Goal: Transaction & Acquisition: Purchase product/service

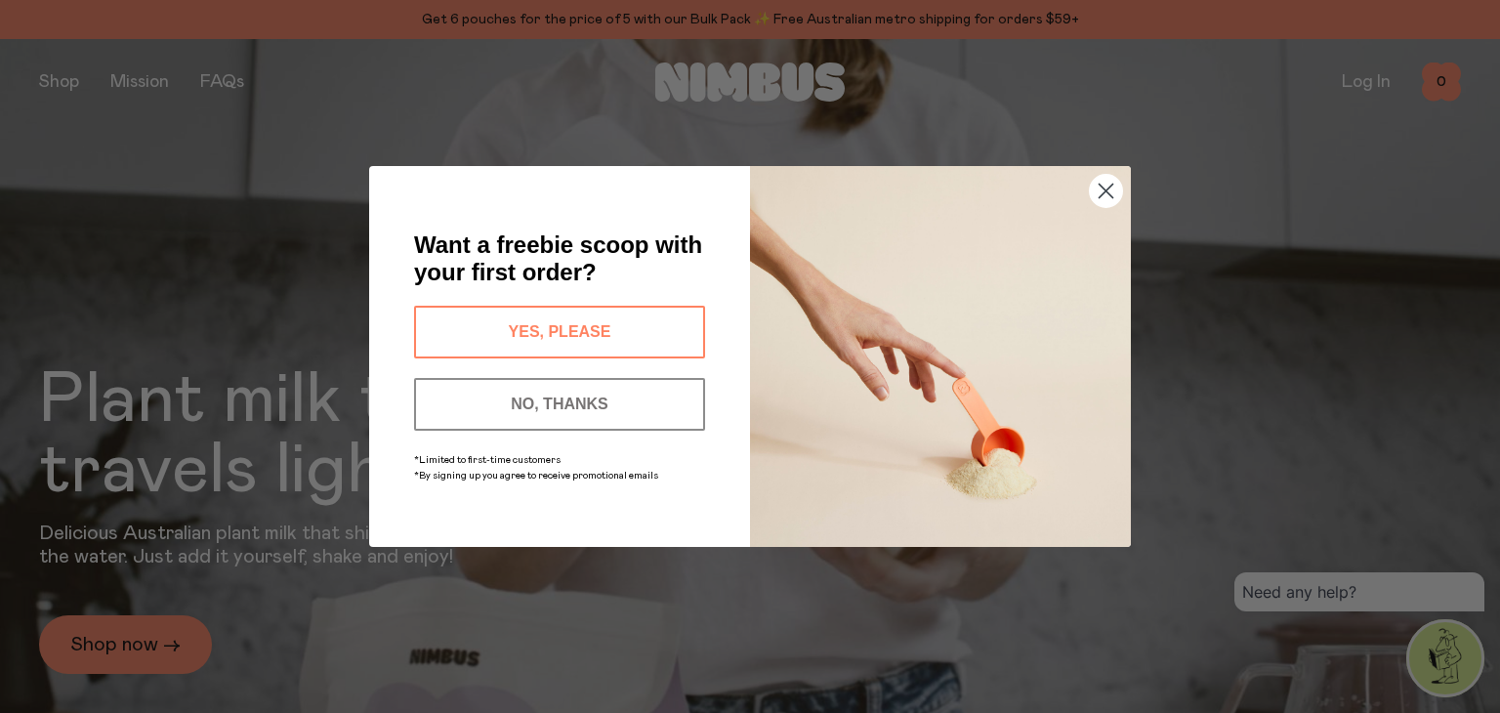
click at [625, 327] on button "YES, PLEASE" at bounding box center [559, 332] width 291 height 53
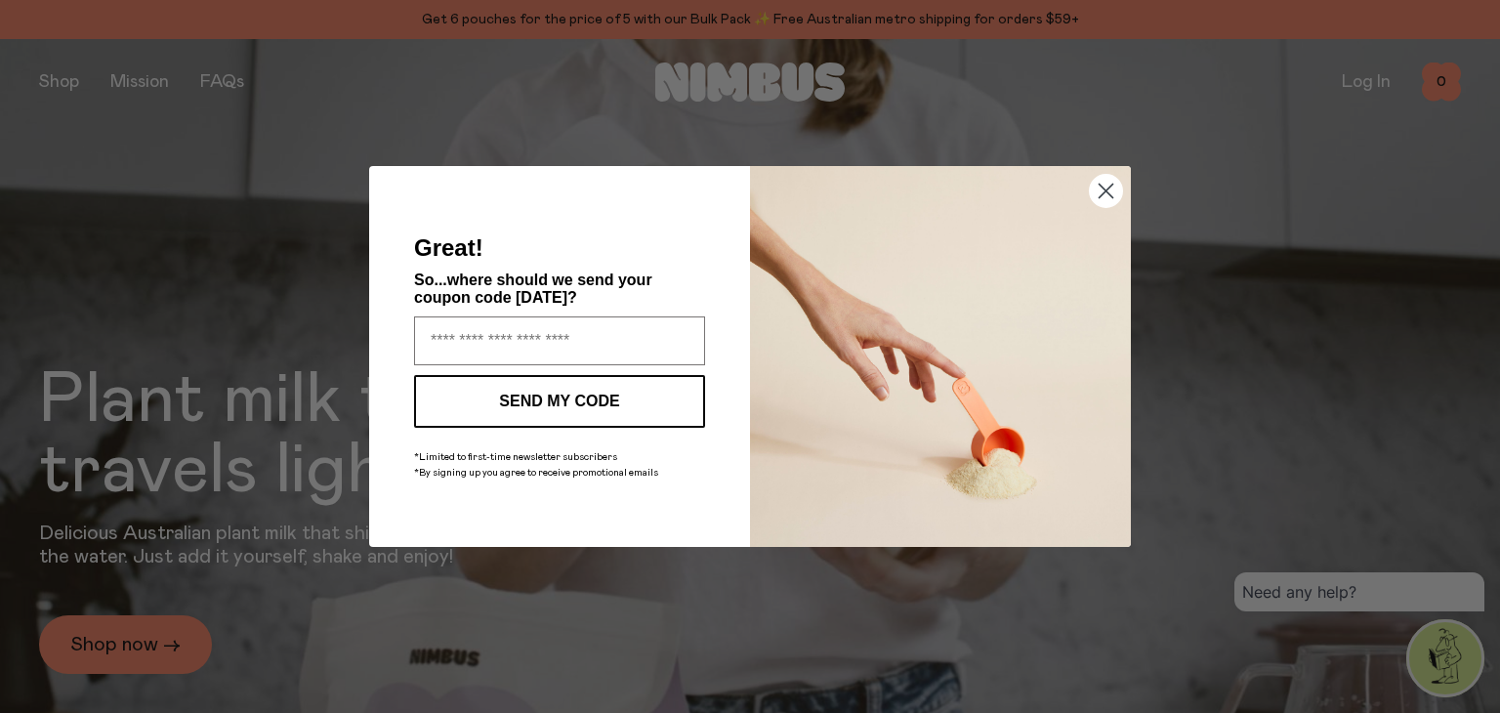
click at [664, 323] on input "Enter your email address" at bounding box center [559, 340] width 291 height 49
type input "**********"
click at [654, 393] on button "SEND MY CODE" at bounding box center [559, 401] width 291 height 53
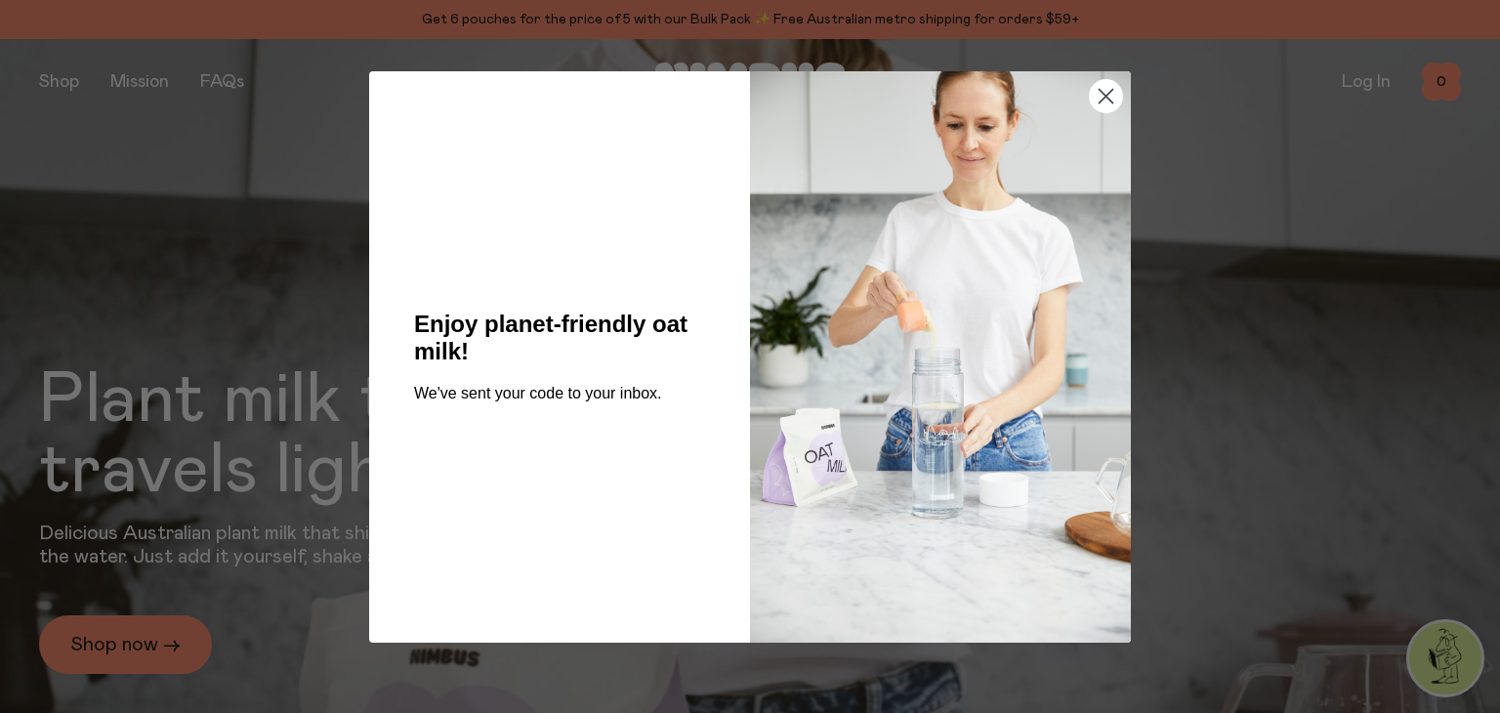
click at [1107, 94] on icon "Close dialog" at bounding box center [1106, 96] width 14 height 14
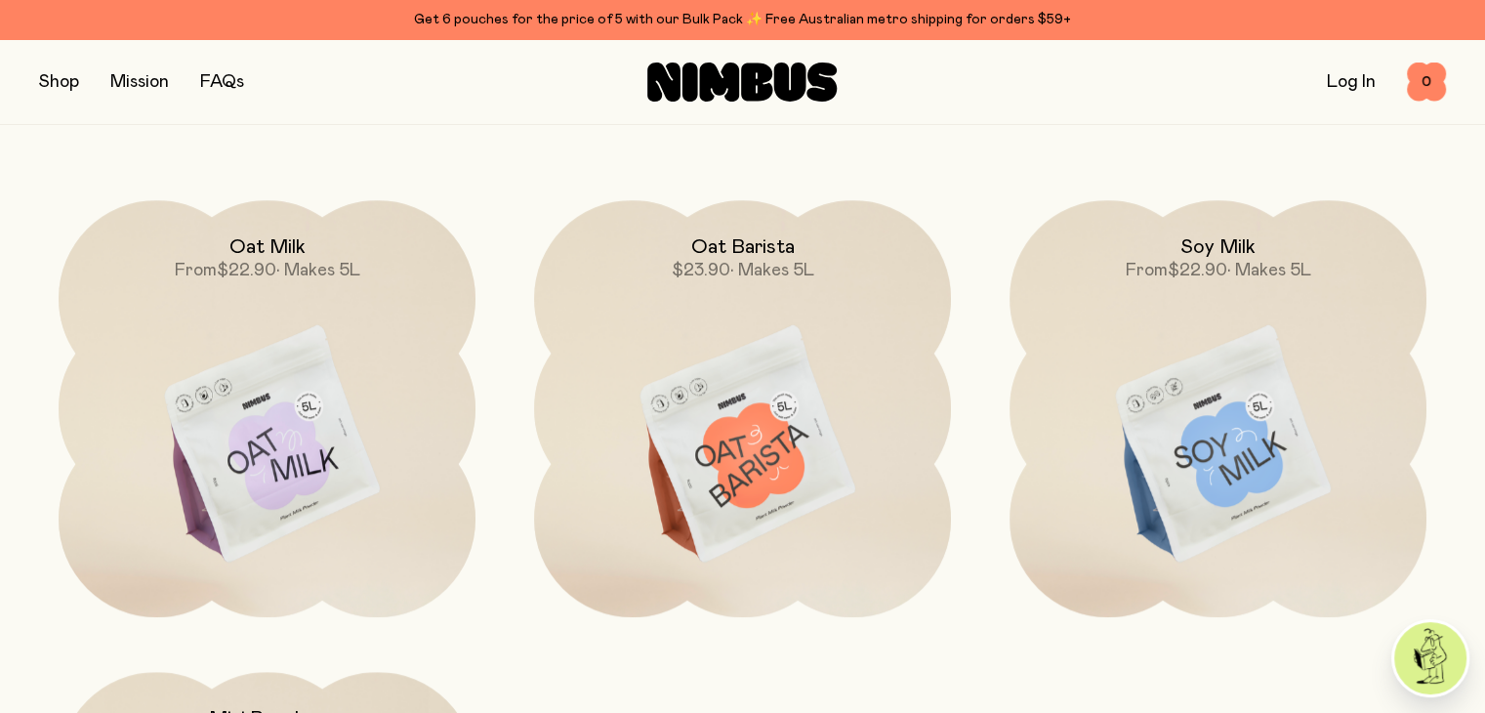
scroll to position [1580, 0]
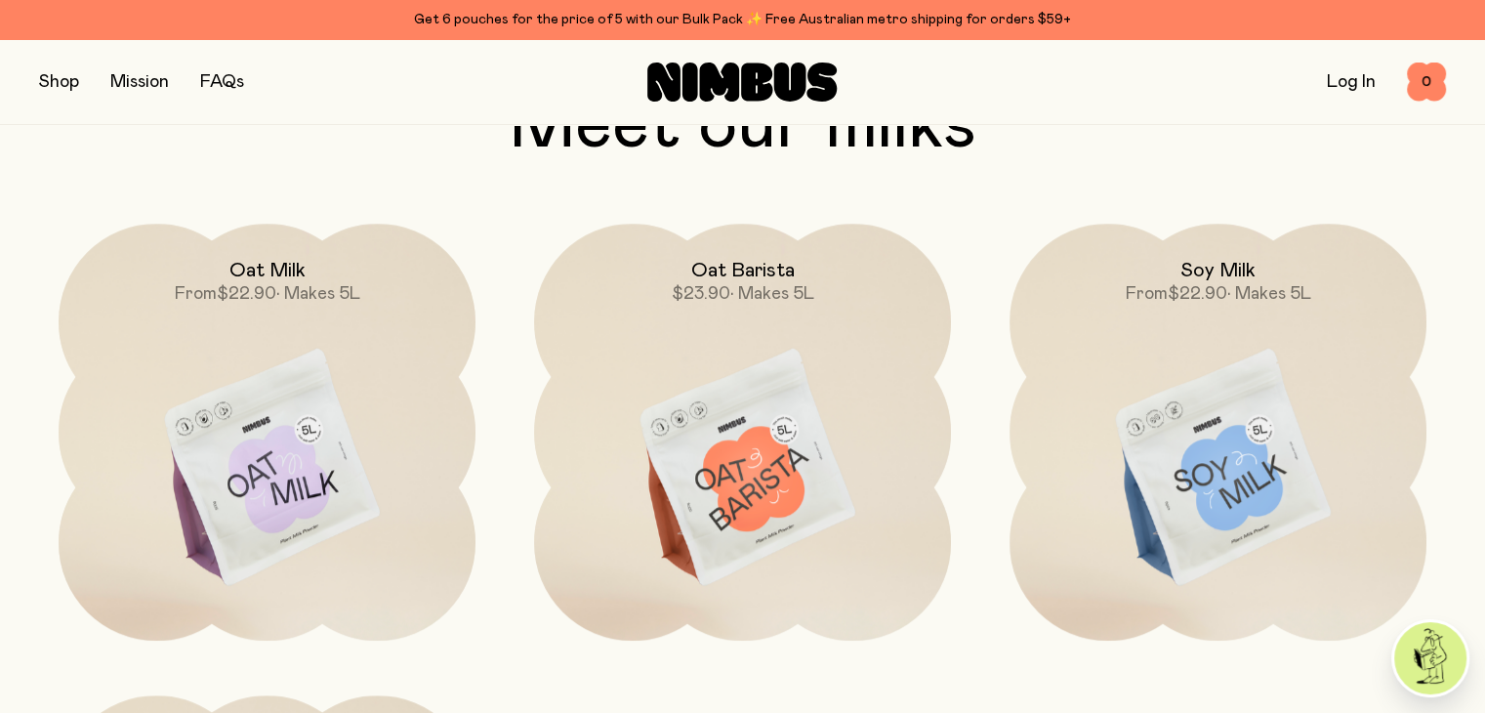
click at [1264, 489] on img at bounding box center [1218, 469] width 417 height 490
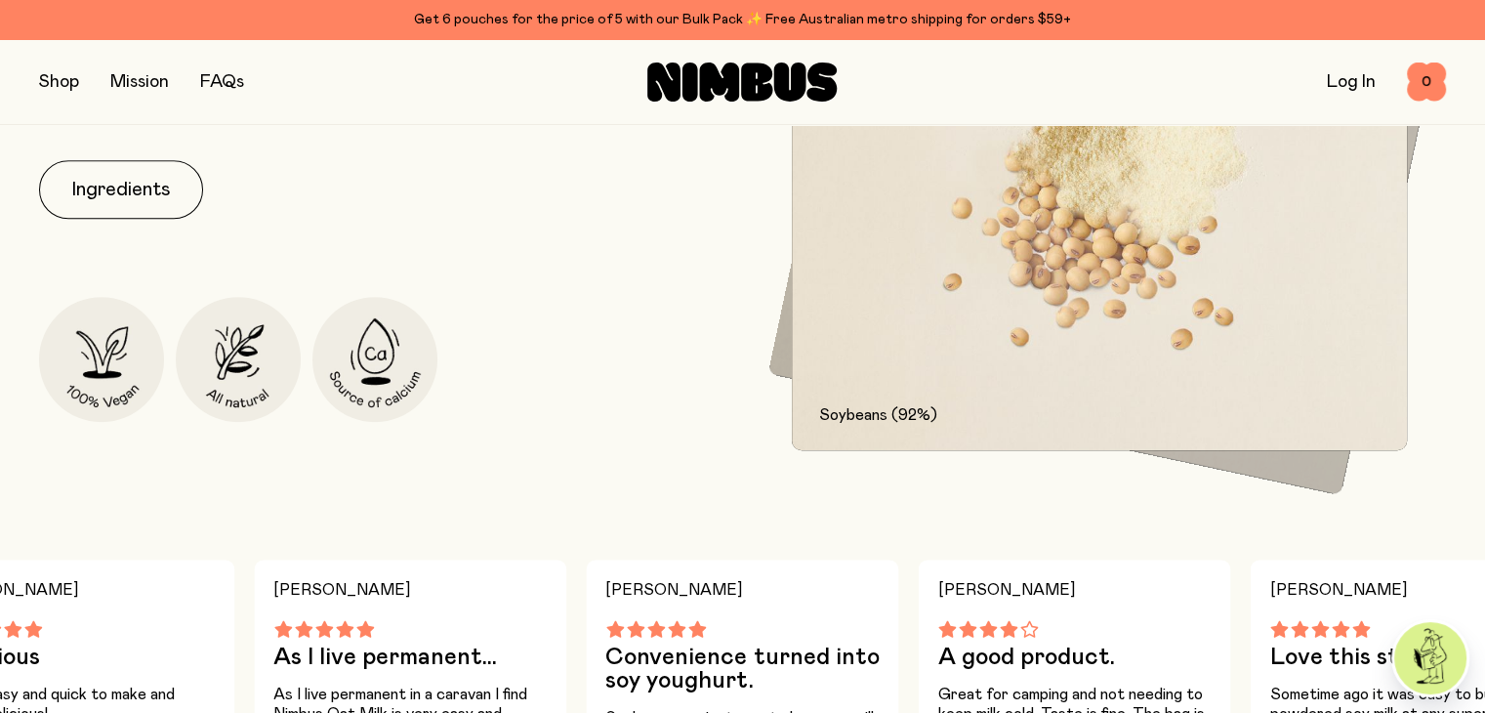
scroll to position [1039, 0]
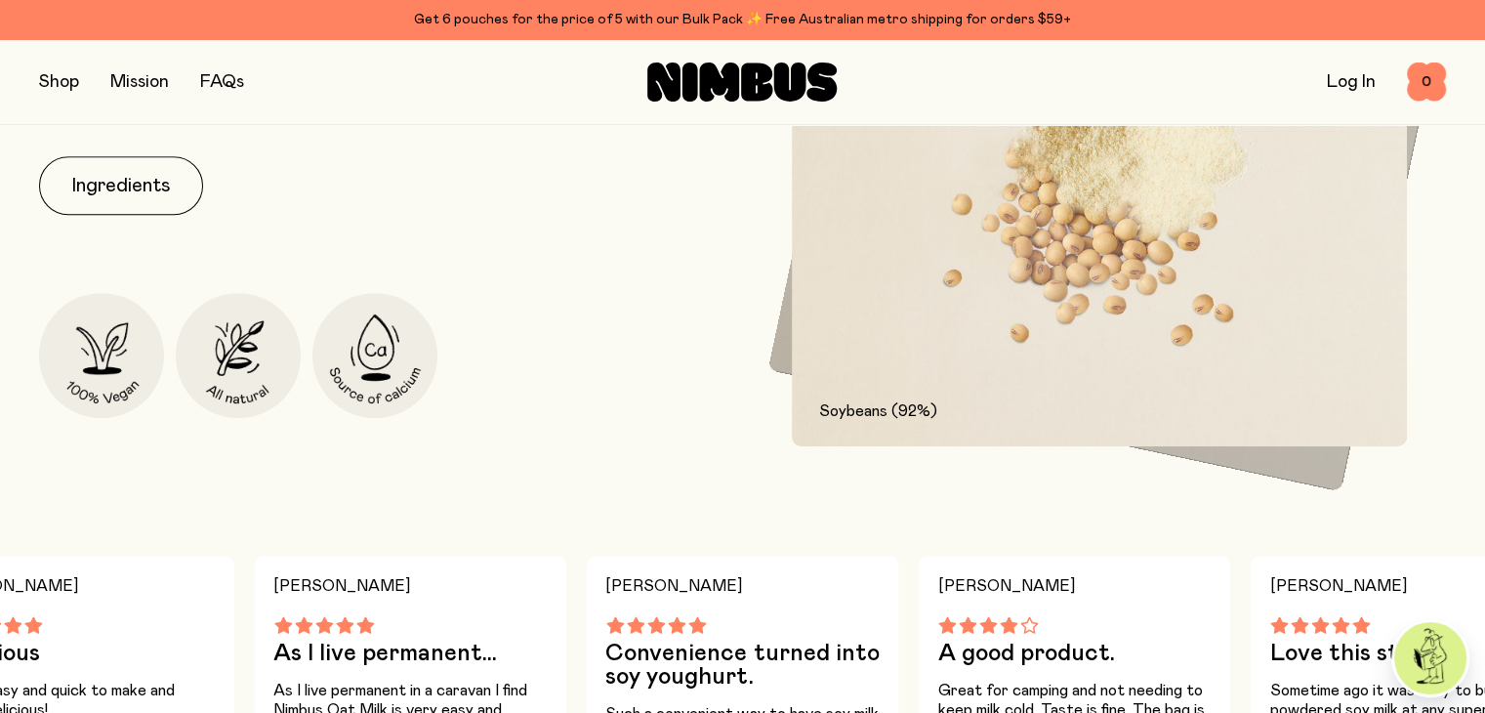
click at [98, 210] on button "Ingredients" at bounding box center [121, 185] width 164 height 59
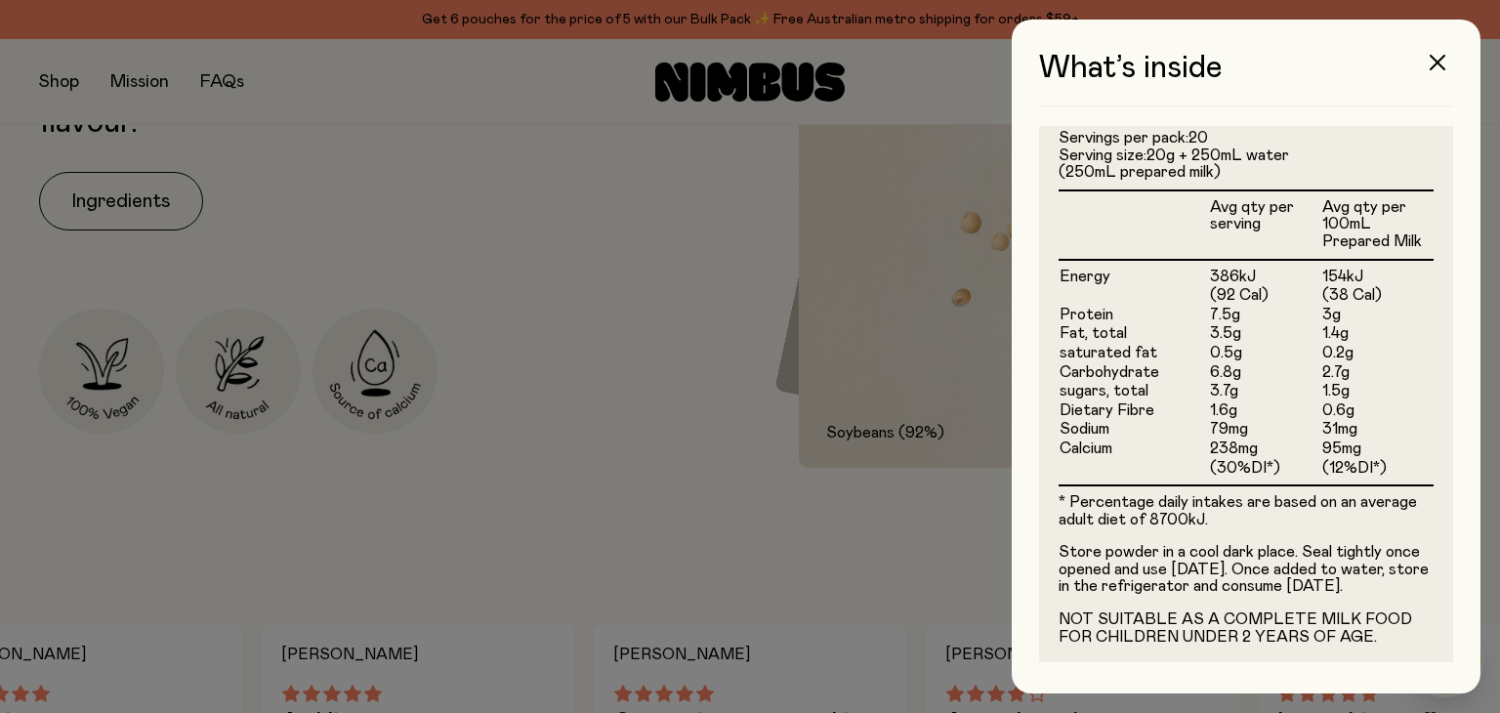
scroll to position [549, 0]
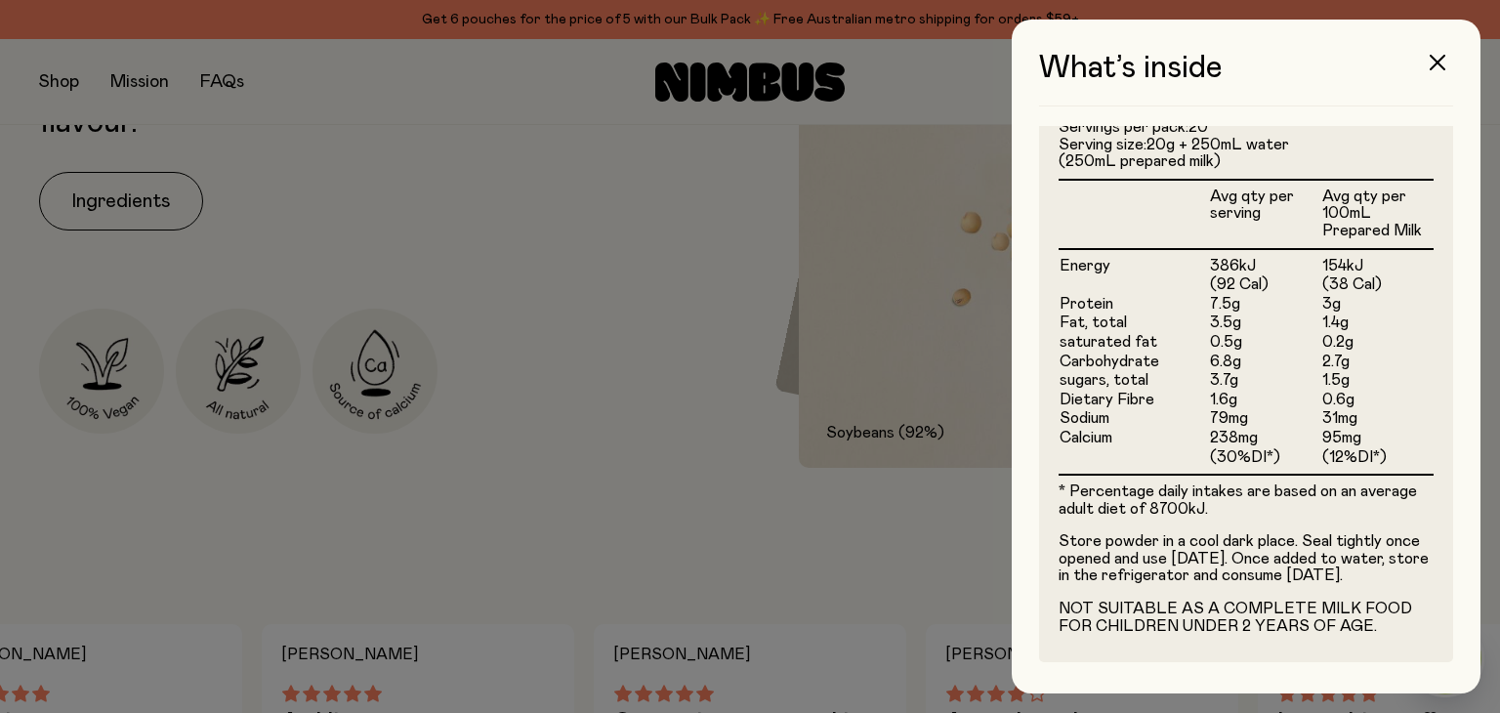
click at [1418, 62] on button "button" at bounding box center [1437, 62] width 47 height 47
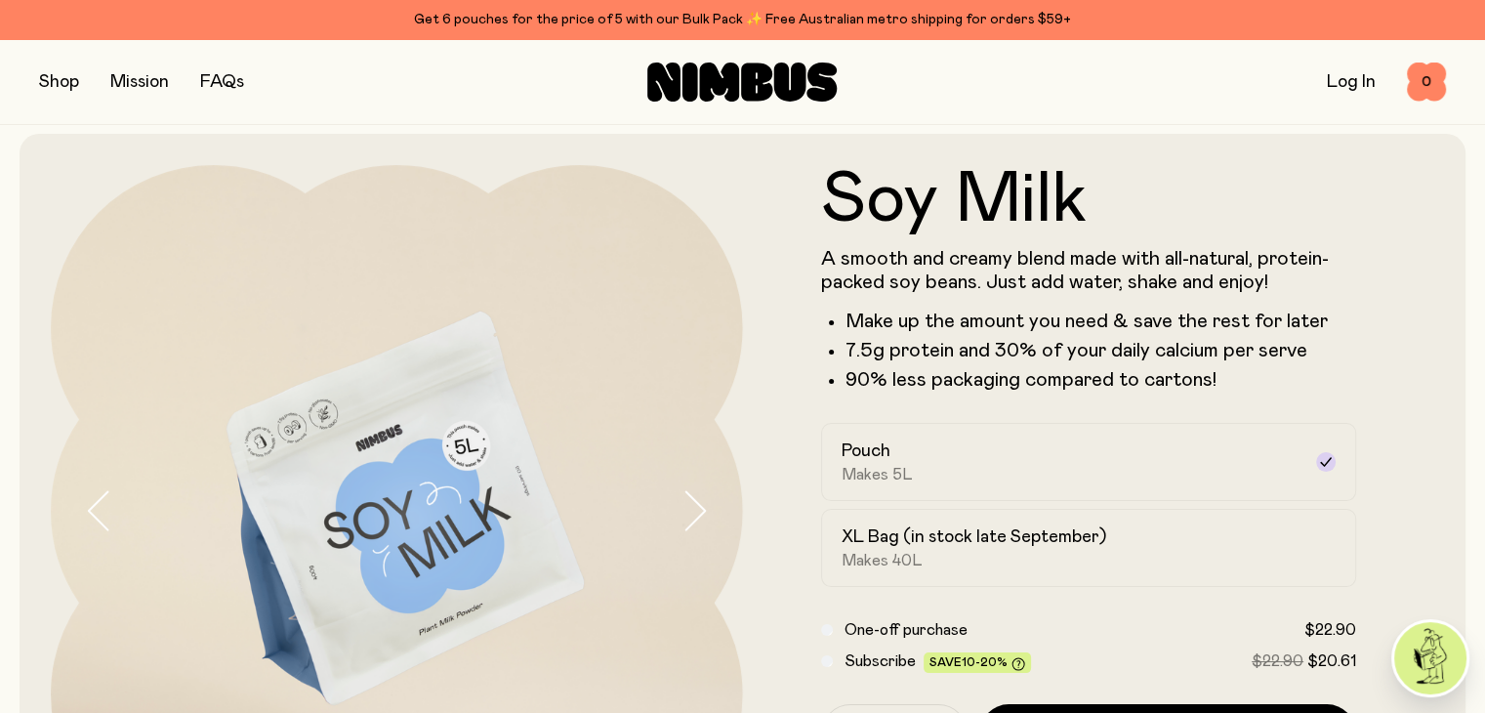
scroll to position [0, 0]
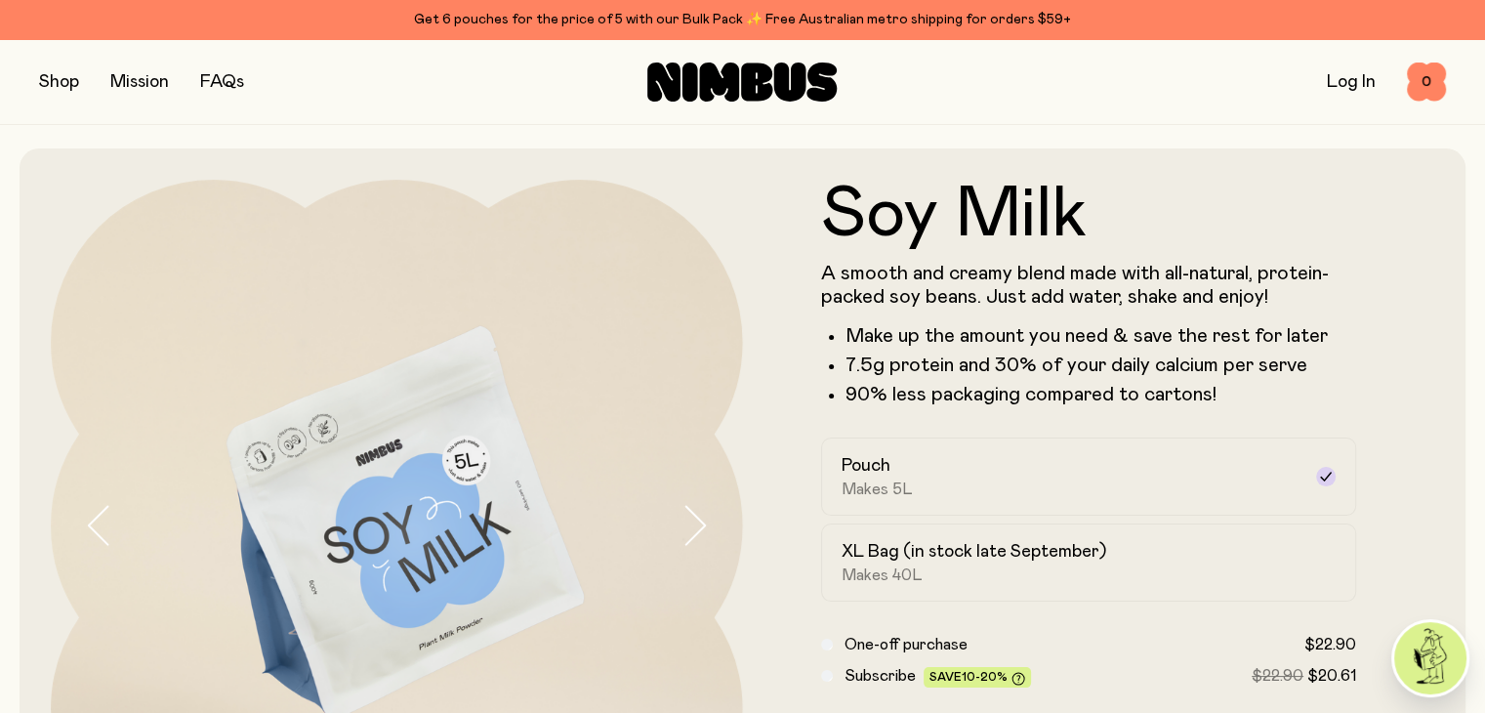
click at [74, 93] on button "button" at bounding box center [59, 81] width 40 height 27
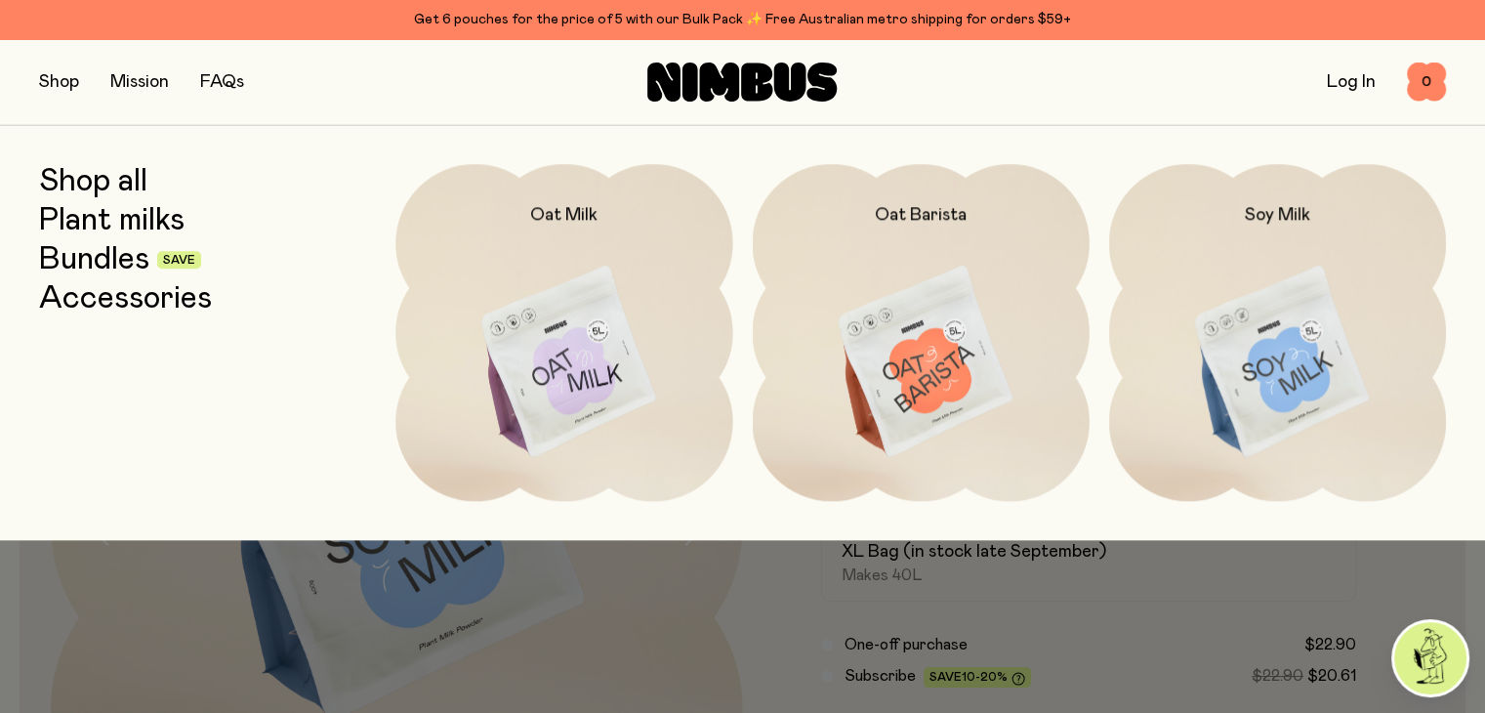
click at [102, 265] on link "Bundles" at bounding box center [94, 259] width 110 height 35
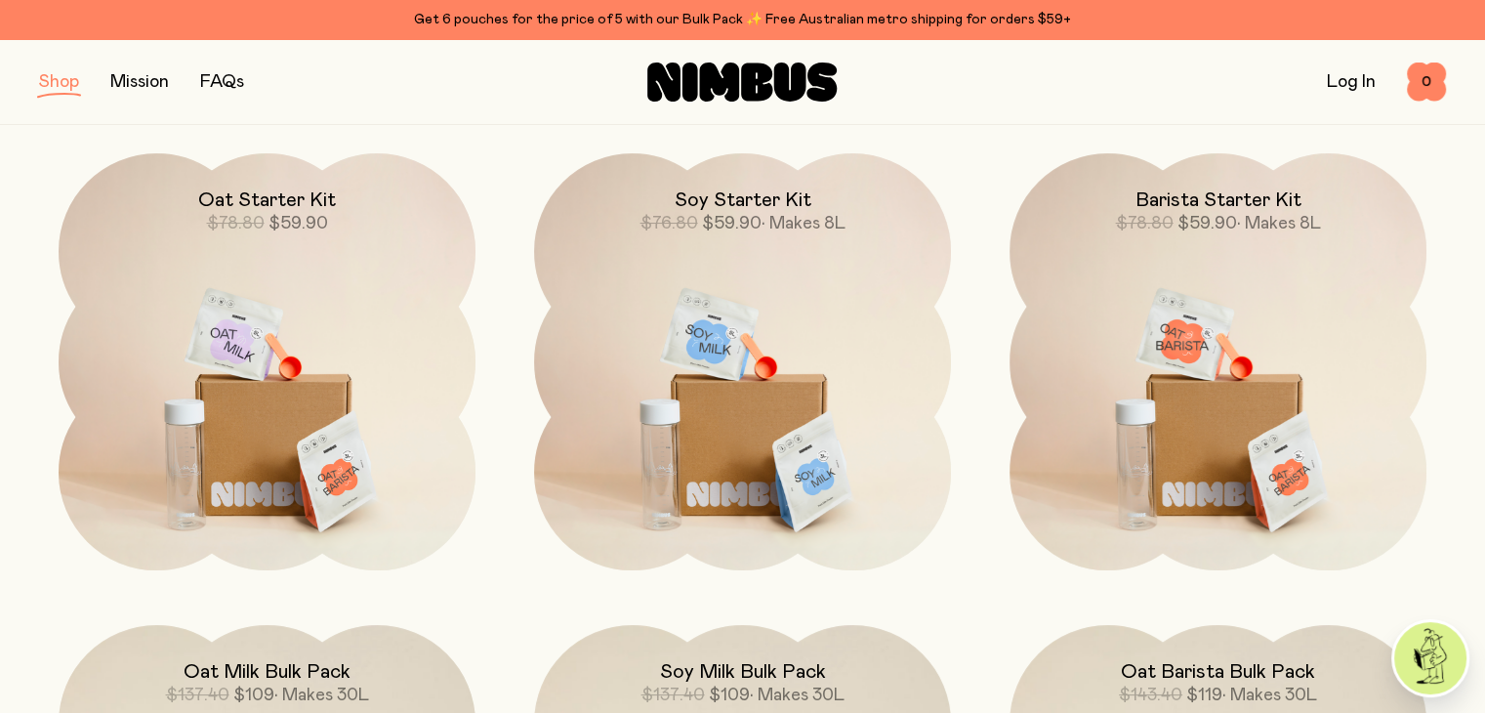
scroll to position [258, 0]
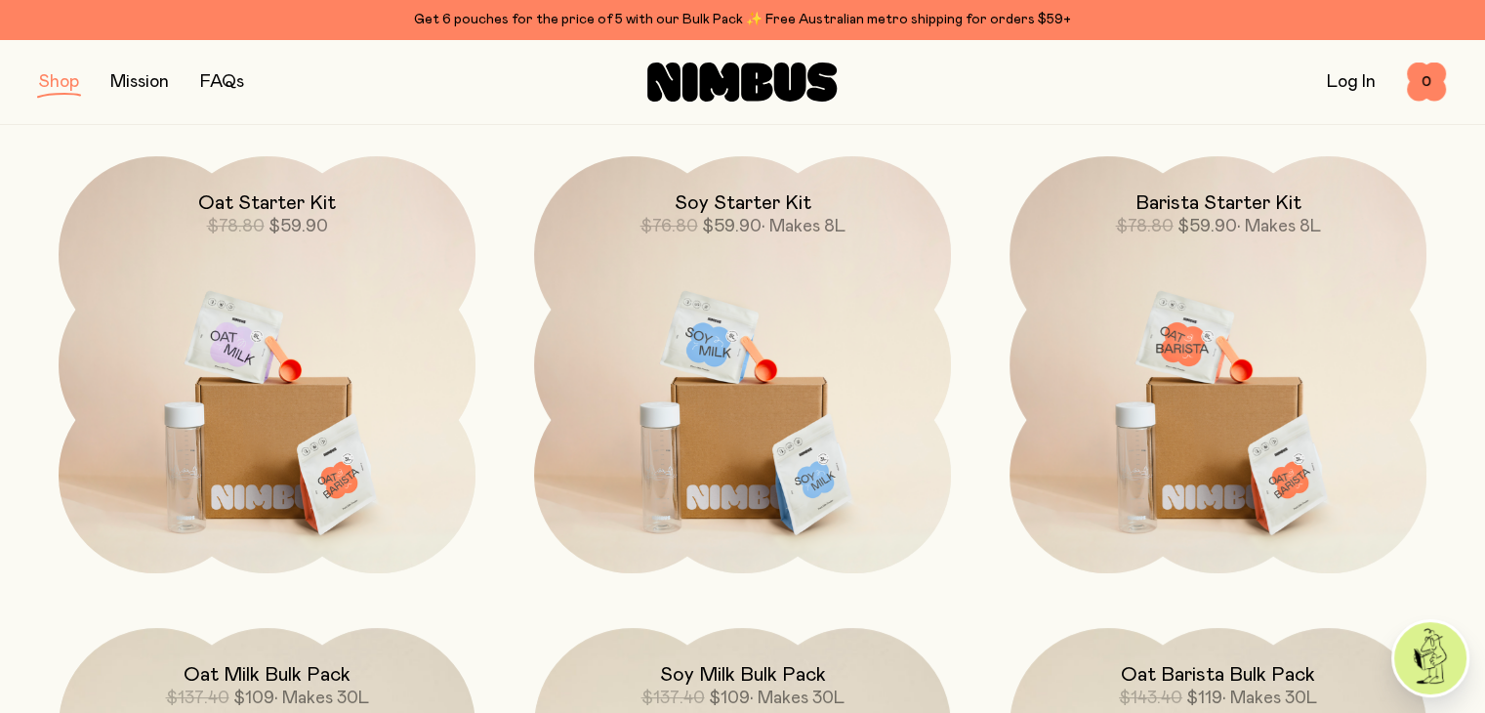
click at [723, 296] on img at bounding box center [742, 401] width 417 height 490
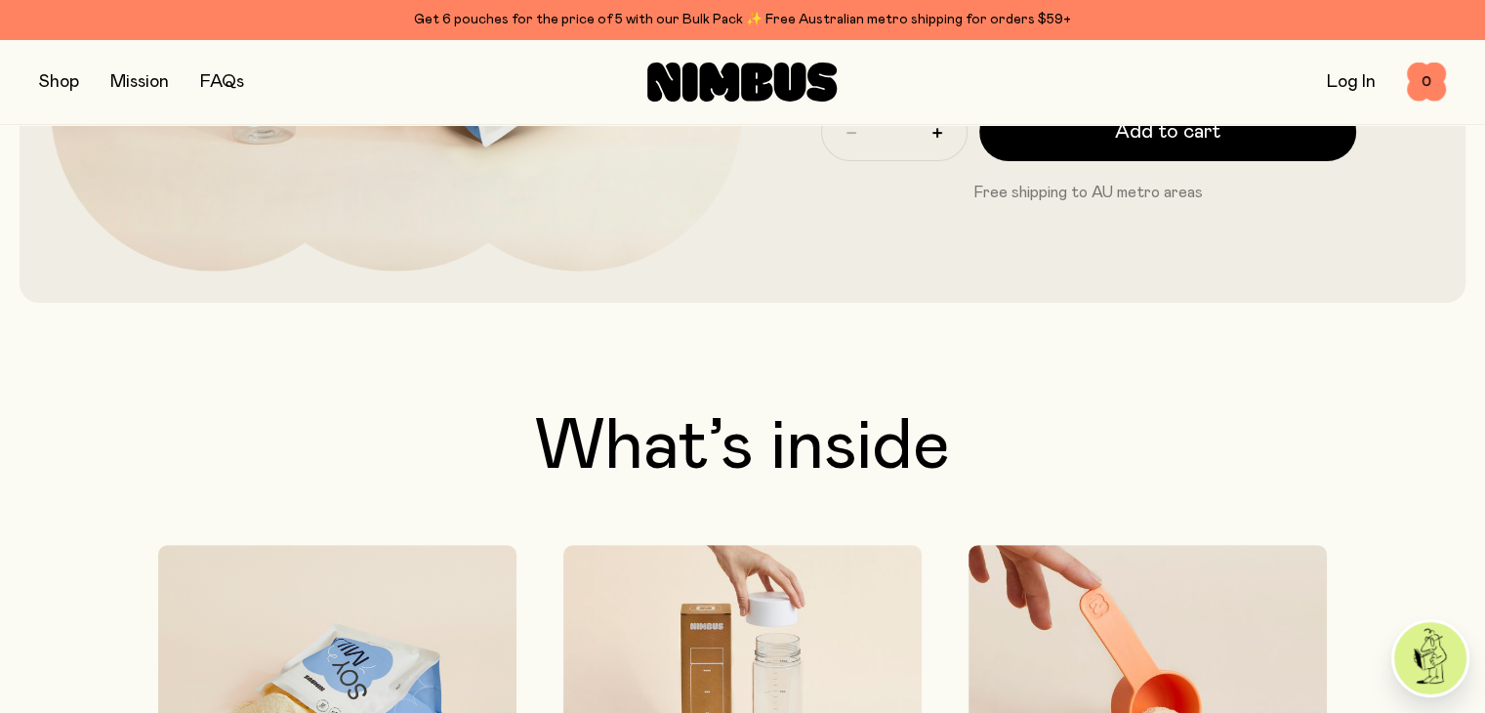
scroll to position [600, 0]
